Goal: Task Accomplishment & Management: Manage account settings

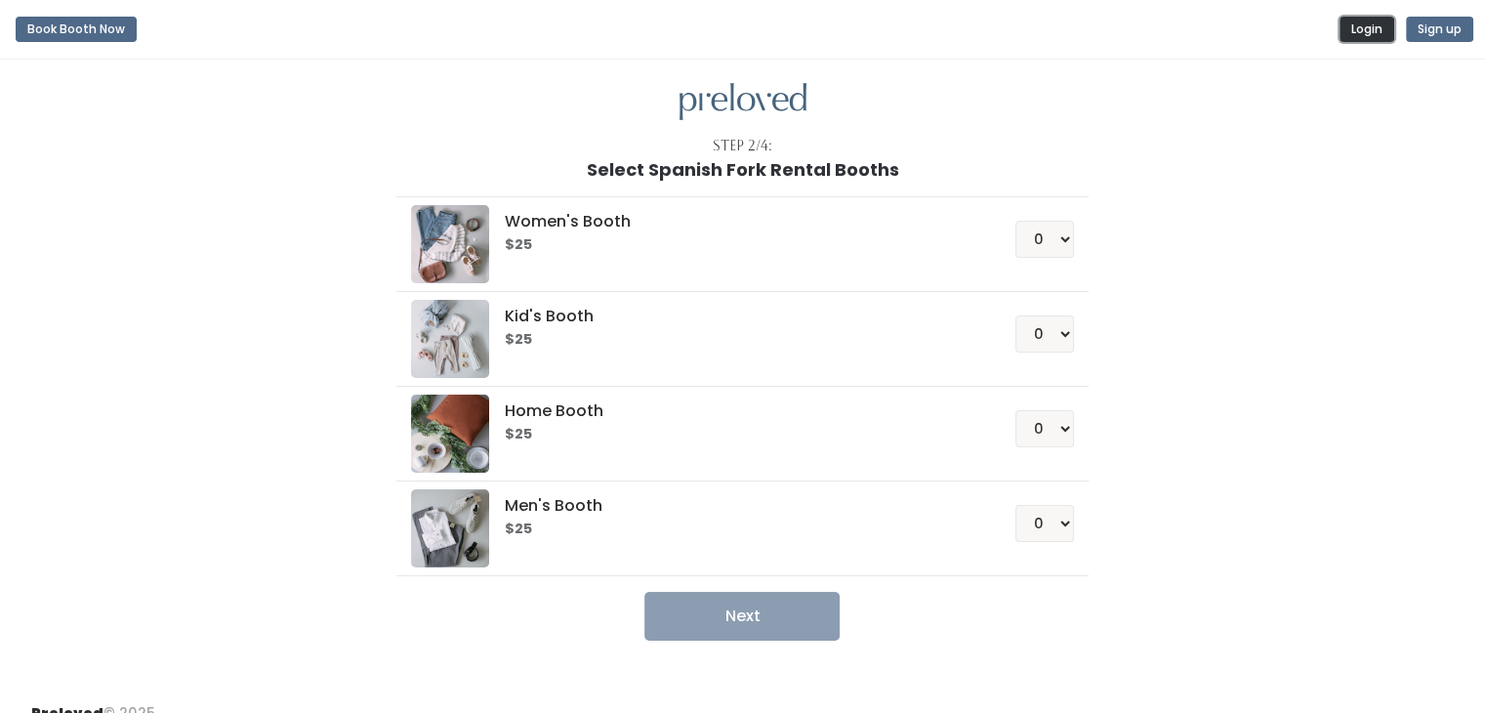
click at [1376, 28] on button "Login" at bounding box center [1367, 29] width 55 height 25
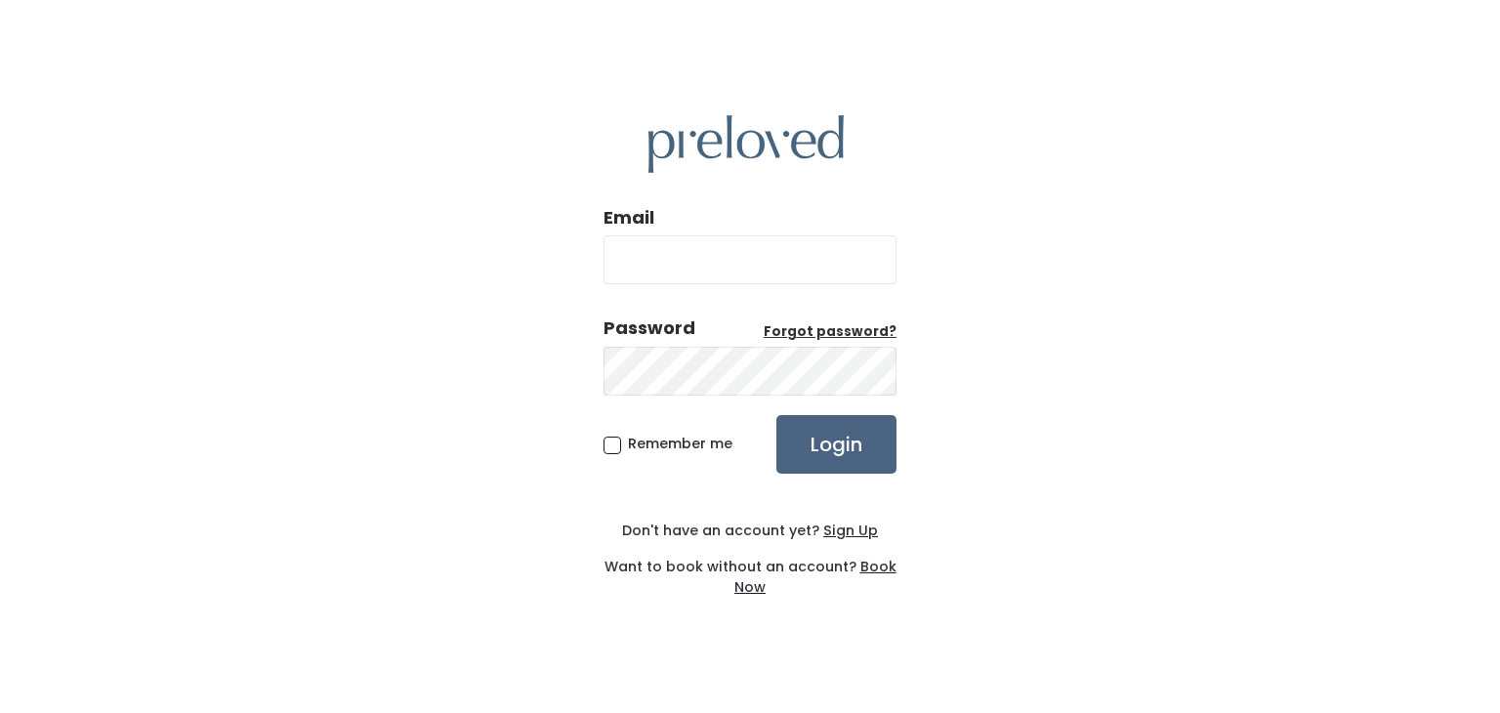
type input "[EMAIL_ADDRESS][DOMAIN_NAME]"
click at [842, 450] on input "Login" at bounding box center [836, 444] width 120 height 59
